Goal: Information Seeking & Learning: Learn about a topic

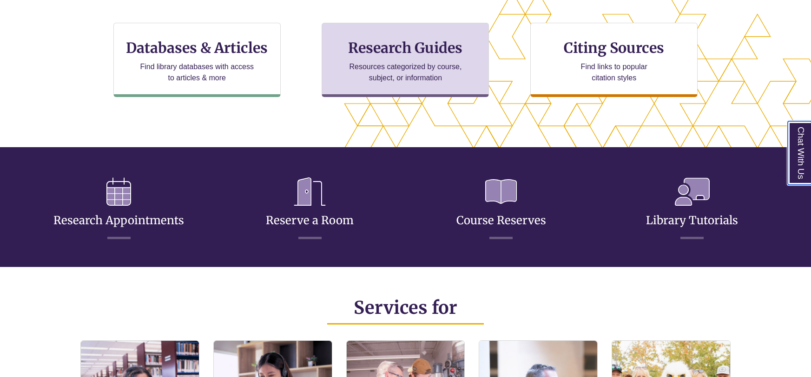
scroll to position [222, 732]
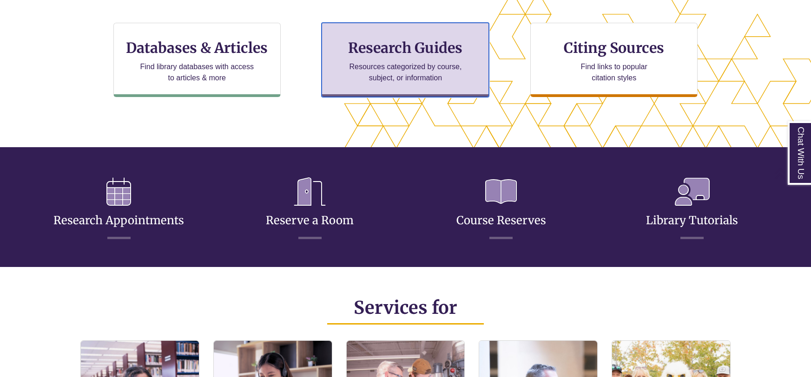
click at [409, 52] on h3 "Research Guides" at bounding box center [404, 48] width 151 height 18
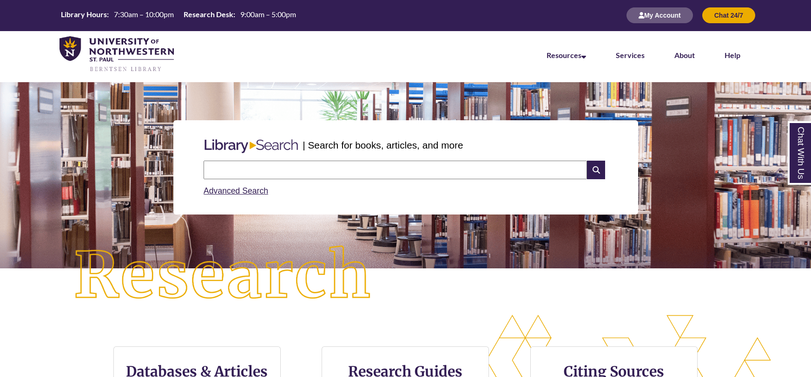
scroll to position [0, 0]
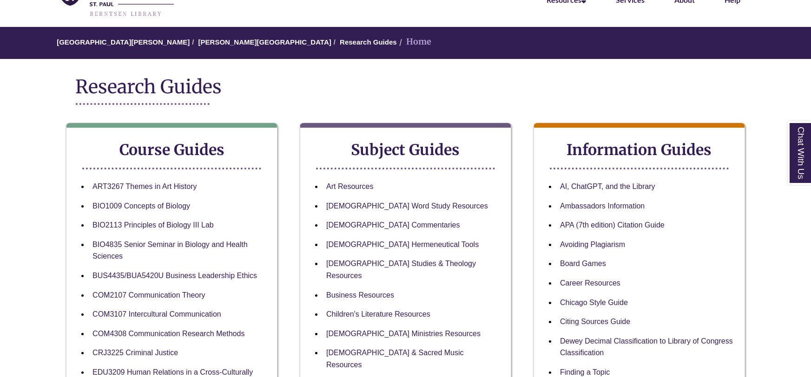
scroll to position [122, 0]
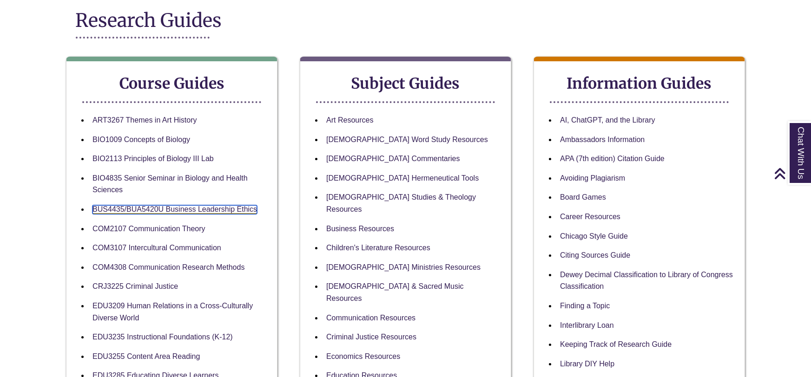
click at [206, 211] on link "BUS4435/BUA5420U Business Leadership Ethics" at bounding box center [174, 209] width 164 height 9
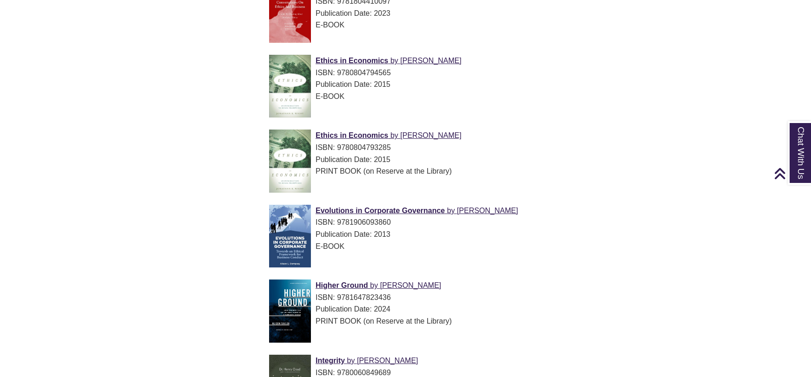
scroll to position [807, 0]
